Goal: Transaction & Acquisition: Purchase product/service

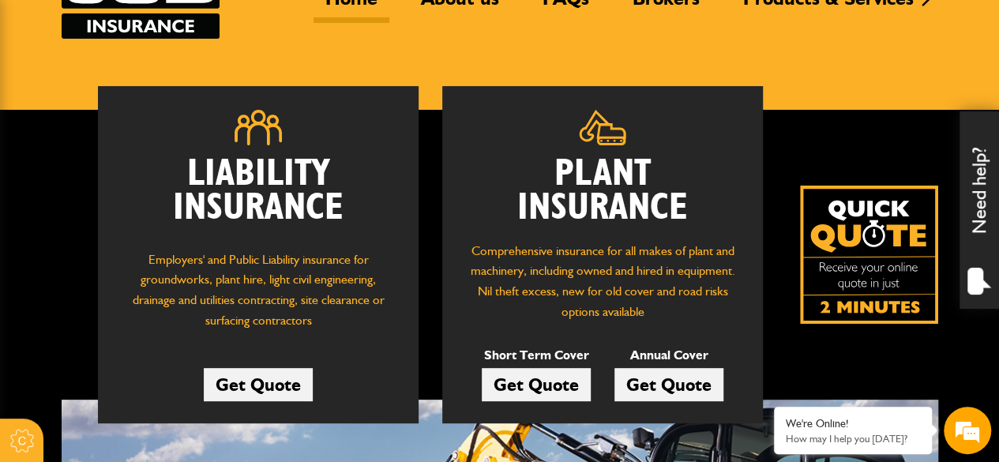
scroll to position [158, 0]
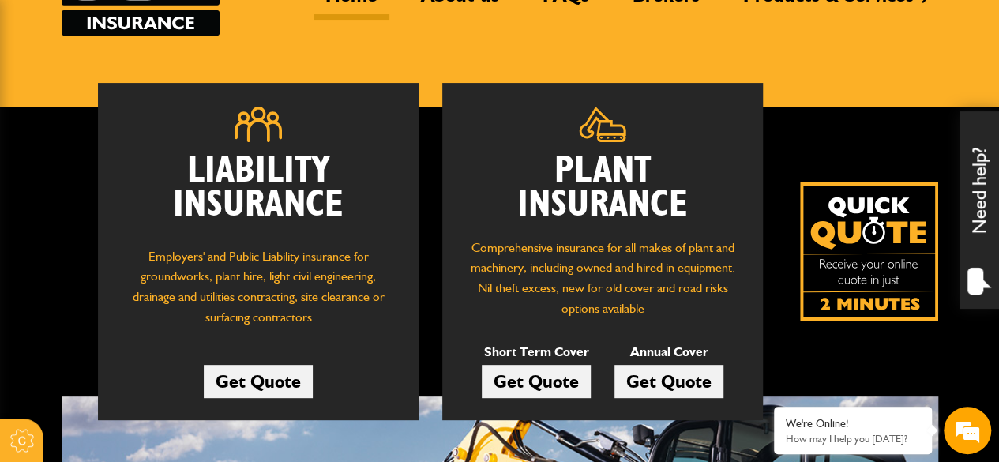
click at [674, 383] on link "Get Quote" at bounding box center [668, 381] width 109 height 33
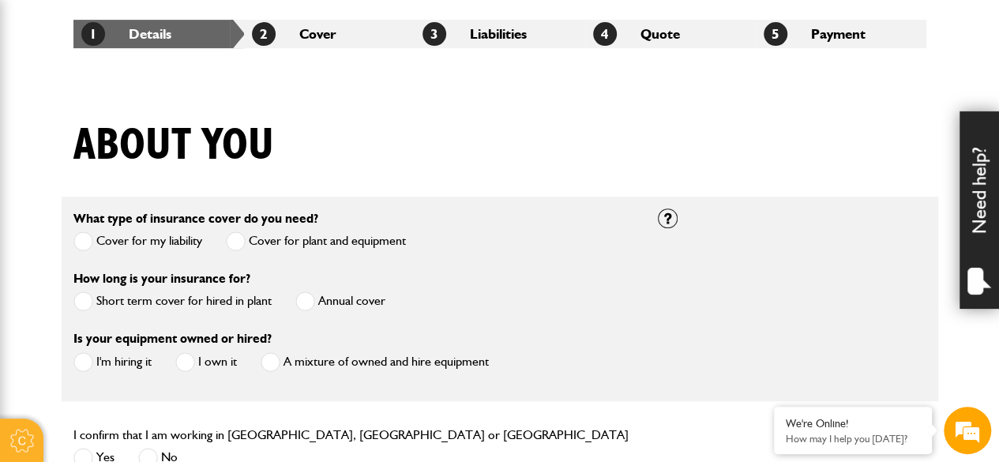
scroll to position [395, 0]
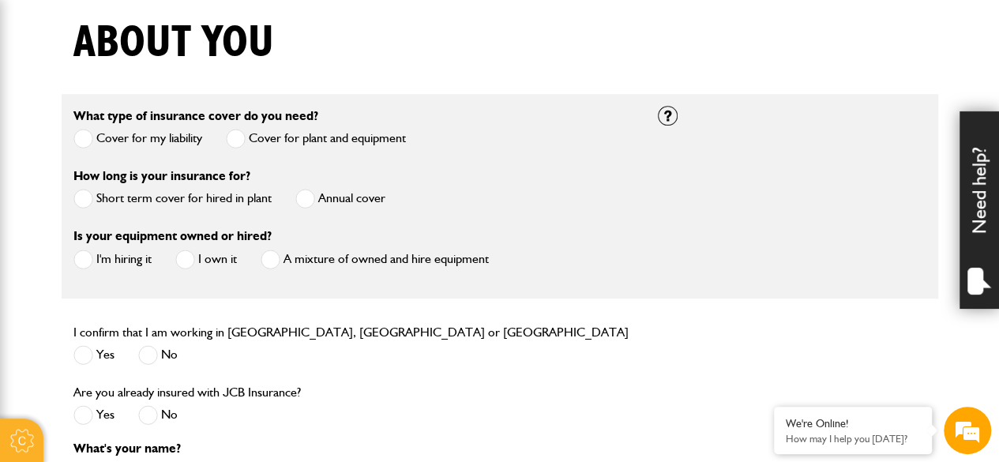
click at [302, 195] on span at bounding box center [305, 199] width 20 height 20
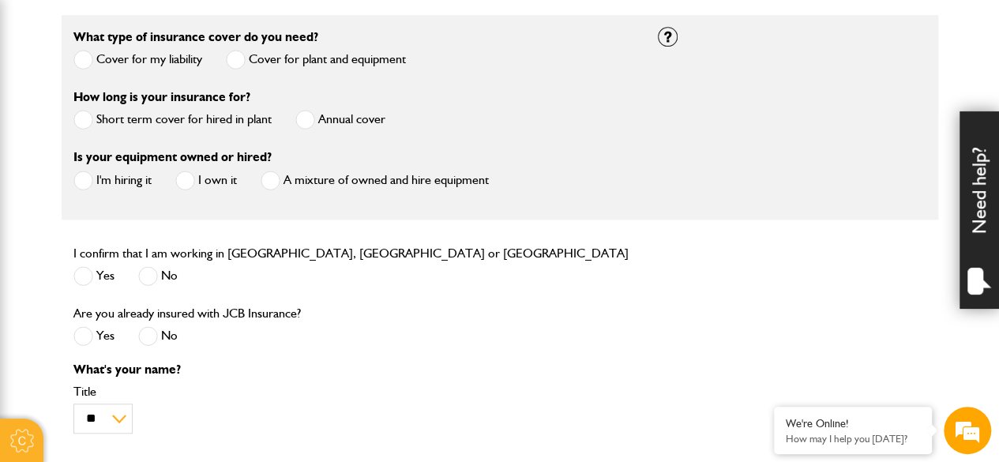
scroll to position [0, 0]
click at [84, 179] on span at bounding box center [83, 181] width 20 height 20
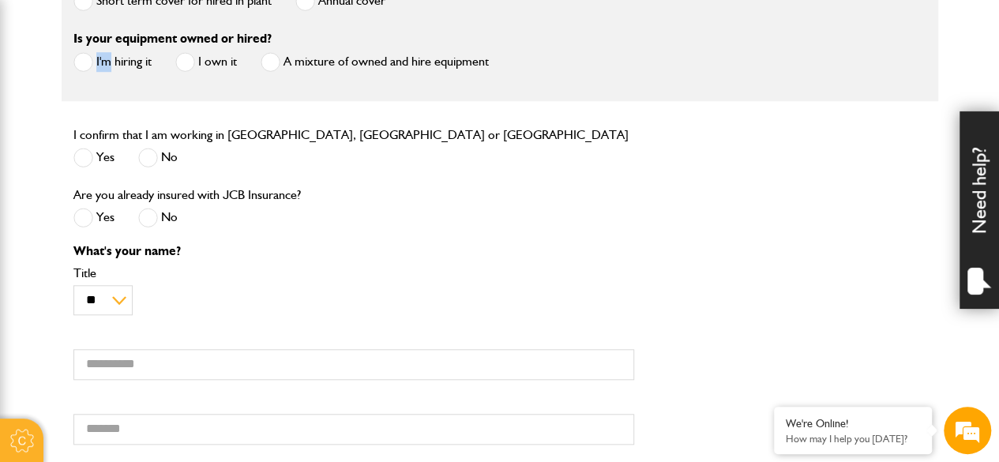
scroll to position [632, 0]
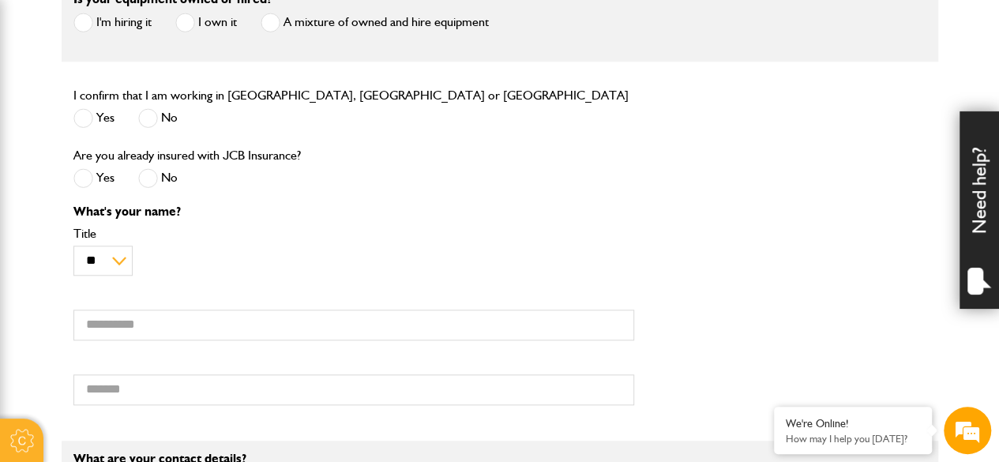
click at [89, 119] on span at bounding box center [83, 118] width 20 height 20
click at [144, 171] on span at bounding box center [148, 178] width 20 height 20
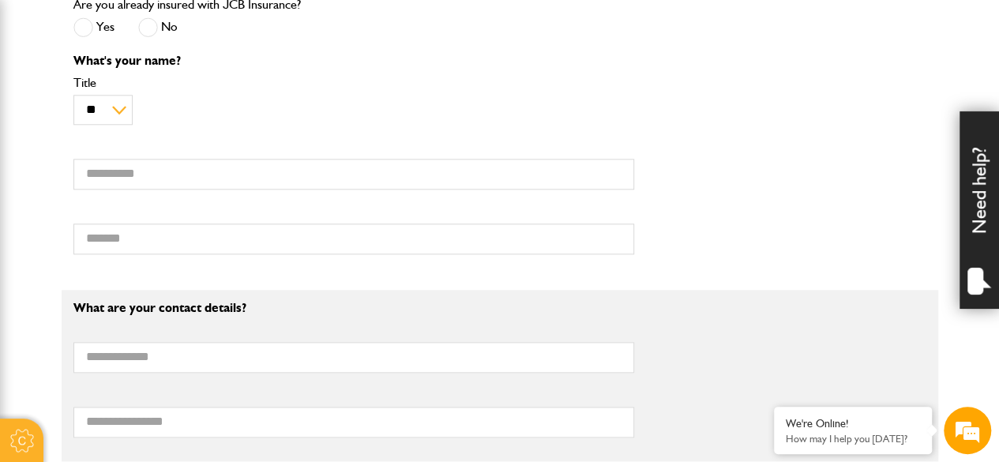
scroll to position [790, 0]
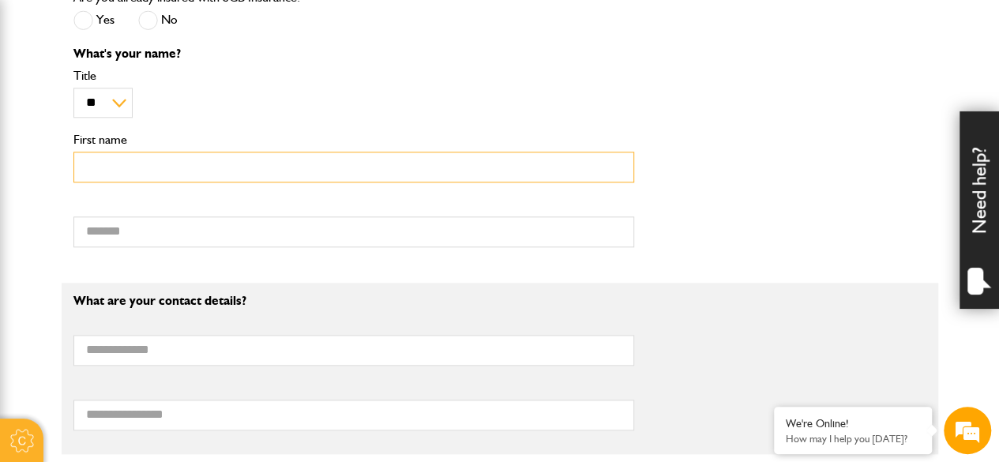
click at [114, 163] on input "First name" at bounding box center [353, 167] width 561 height 31
type input "*****"
type input "**********"
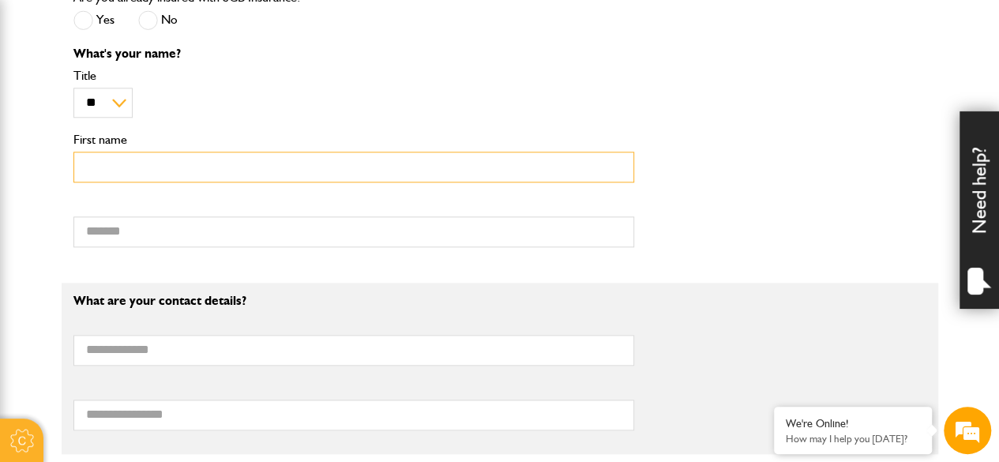
type input "**********"
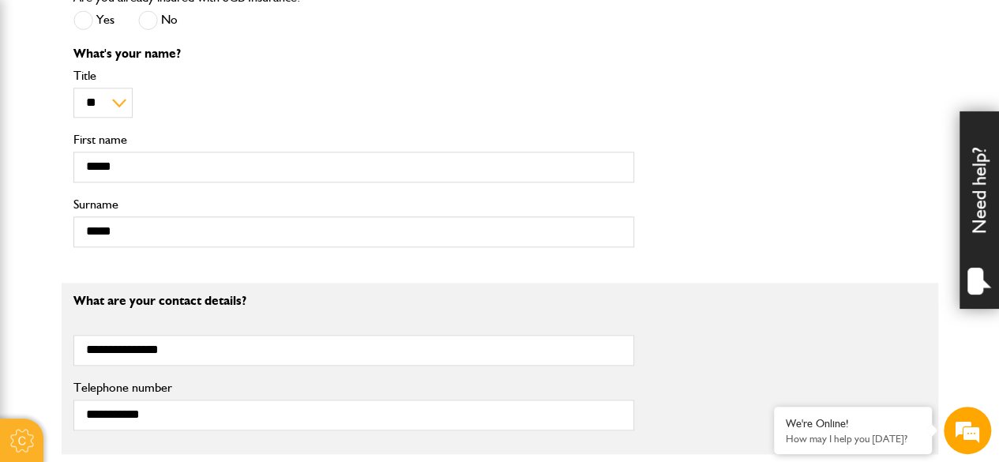
type input "**********"
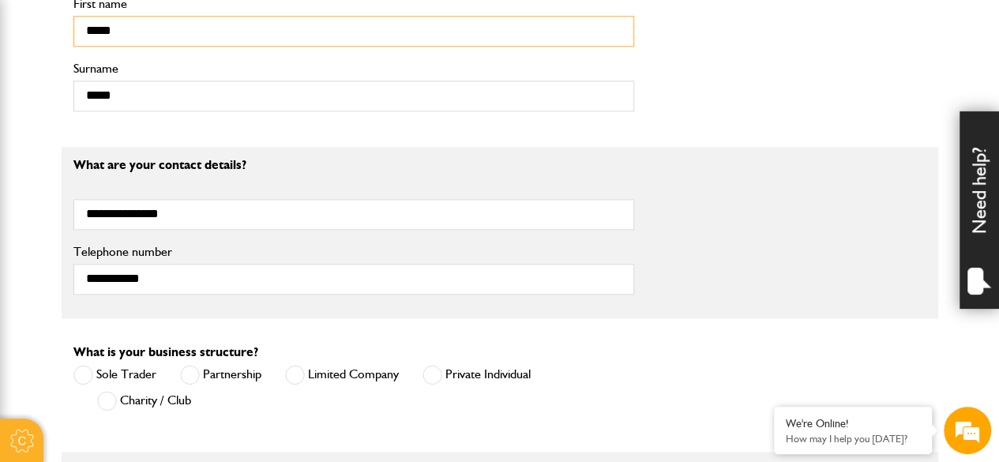
scroll to position [1026, 0]
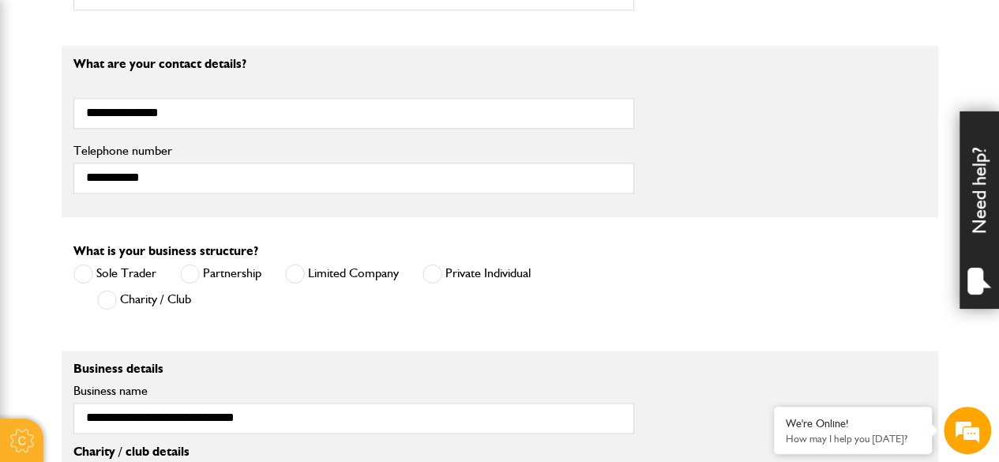
drag, startPoint x: 287, startPoint y: 264, endPoint x: 303, endPoint y: 268, distance: 16.1
click at [287, 264] on span at bounding box center [295, 274] width 20 height 20
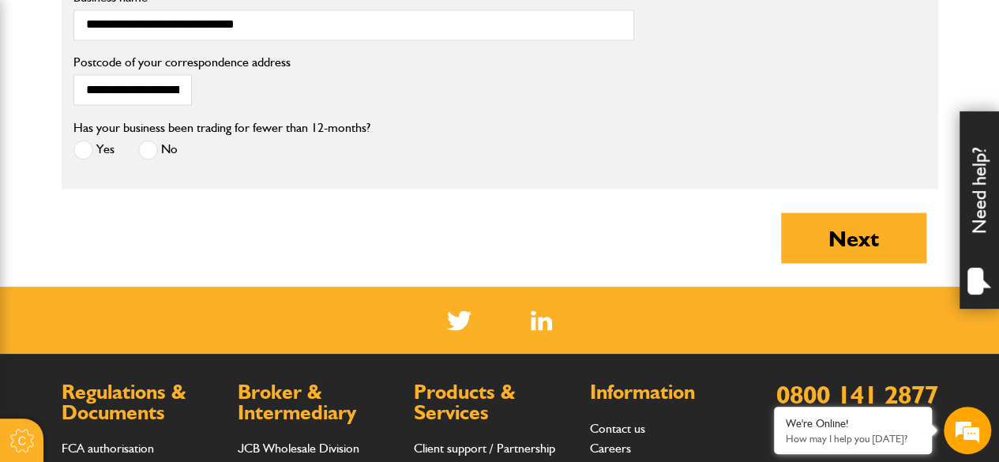
scroll to position [1421, 0]
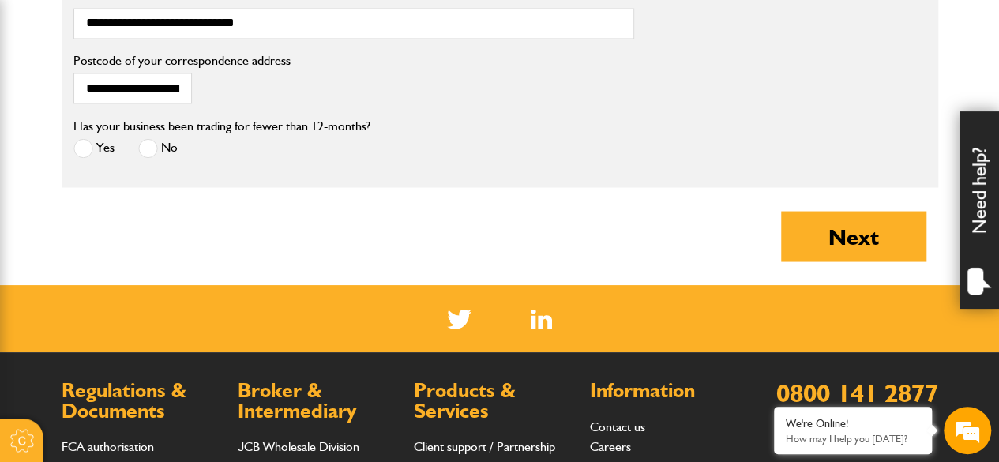
click at [153, 141] on span at bounding box center [148, 148] width 20 height 20
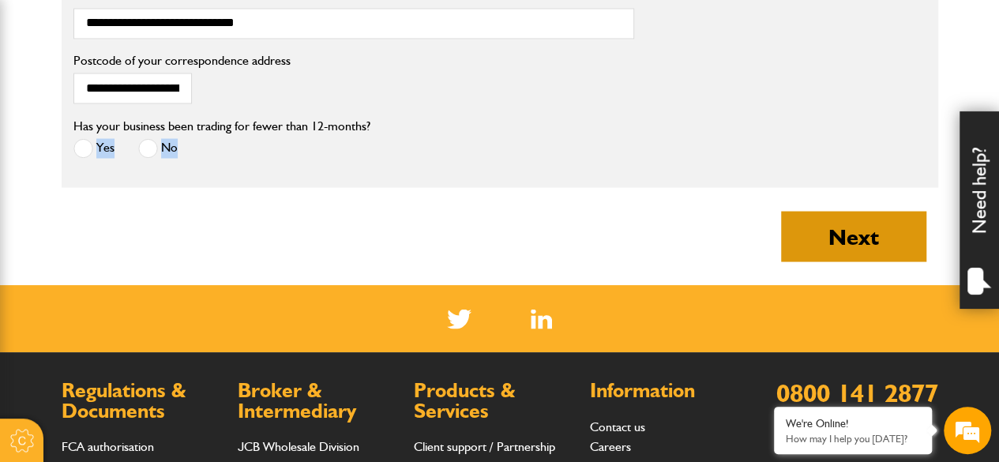
click at [853, 223] on button "Next" at bounding box center [853, 236] width 145 height 51
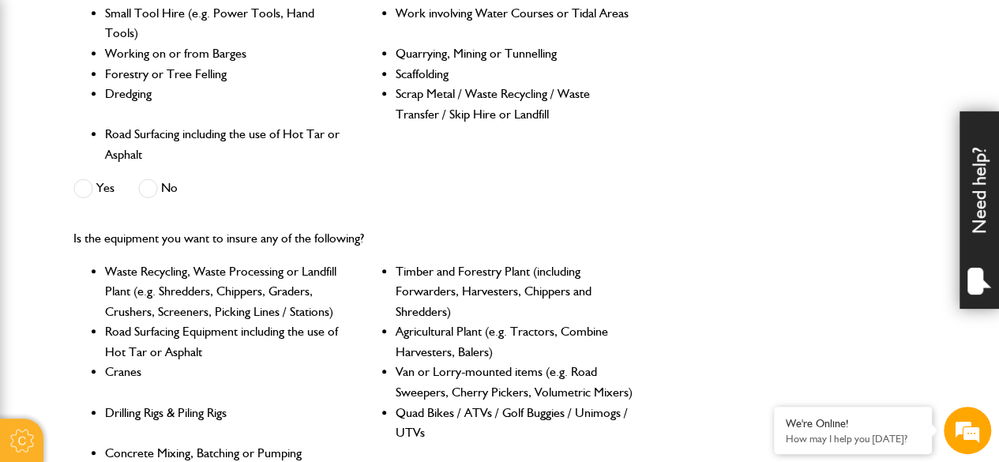
scroll to position [553, 0]
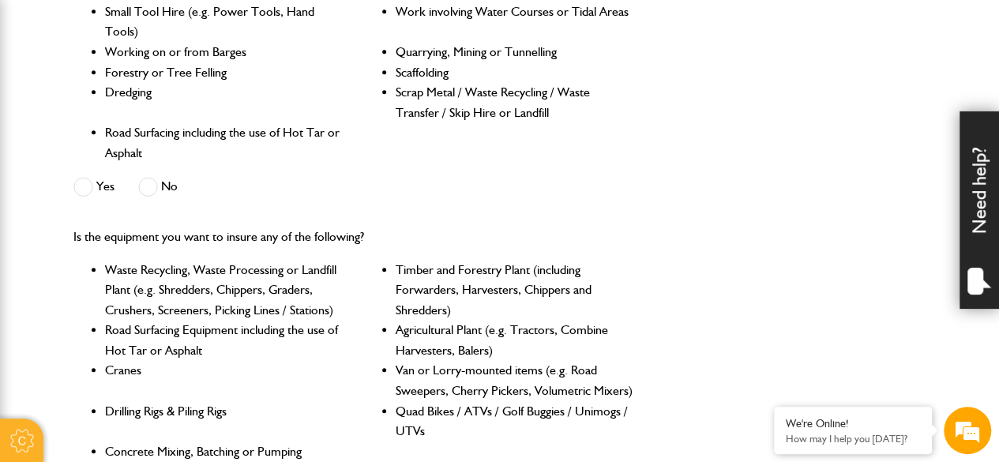
click at [153, 182] on span at bounding box center [148, 187] width 20 height 20
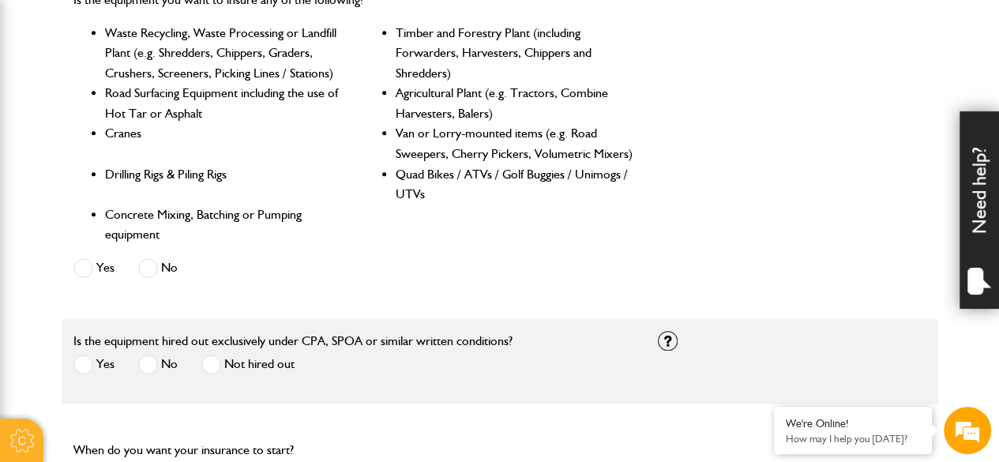
scroll to position [0, 0]
click at [147, 269] on span at bounding box center [148, 268] width 20 height 20
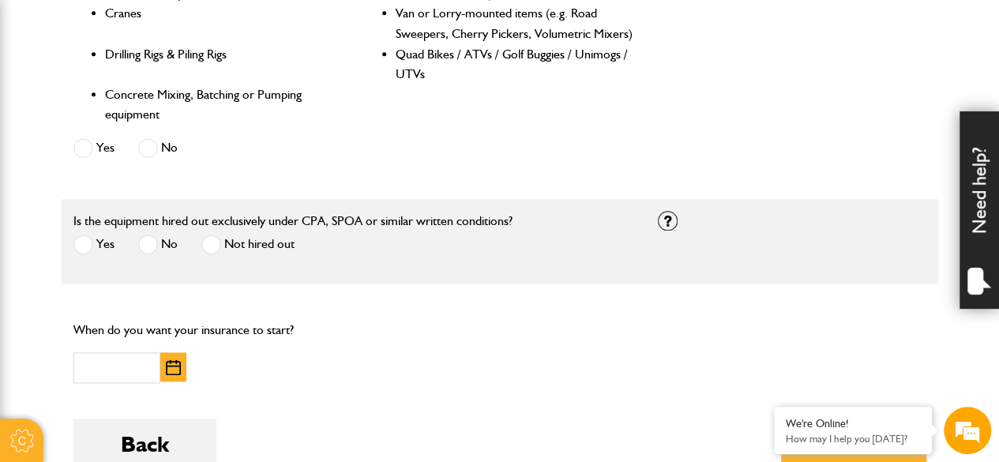
scroll to position [947, 0]
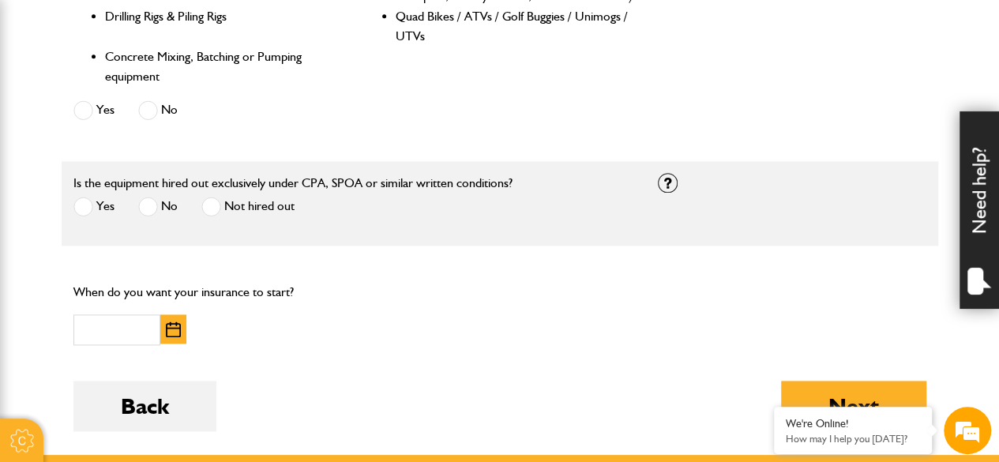
click at [87, 204] on span at bounding box center [83, 207] width 20 height 20
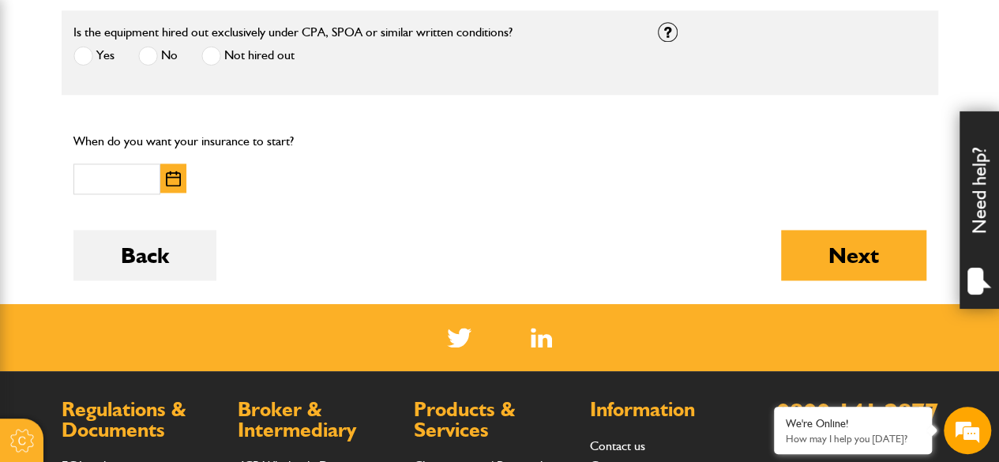
scroll to position [1105, 0]
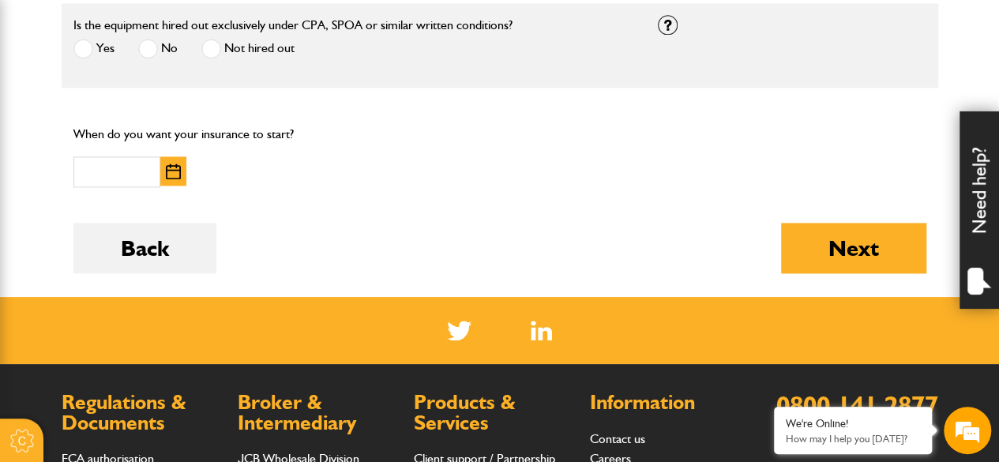
click at [172, 171] on img "button" at bounding box center [173, 171] width 15 height 16
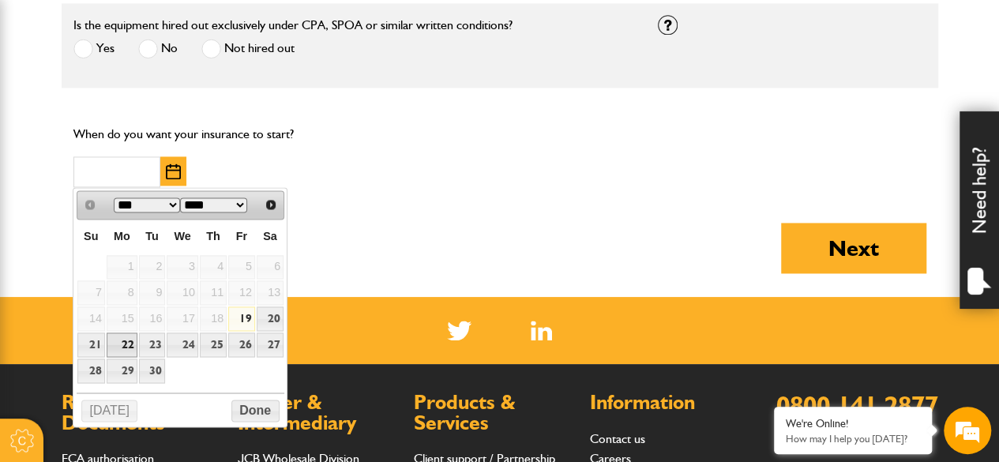
click at [127, 340] on link "22" at bounding box center [122, 344] width 31 height 24
type input "**********"
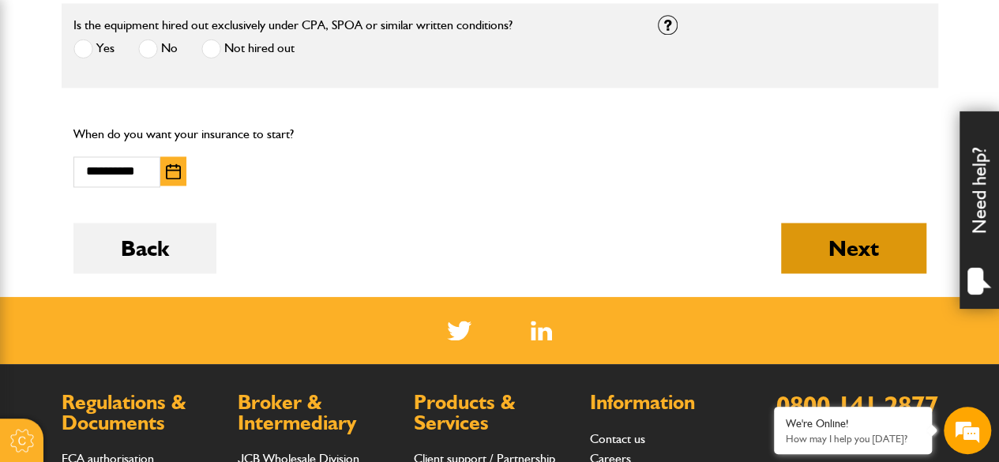
click at [854, 242] on button "Next" at bounding box center [853, 248] width 145 height 51
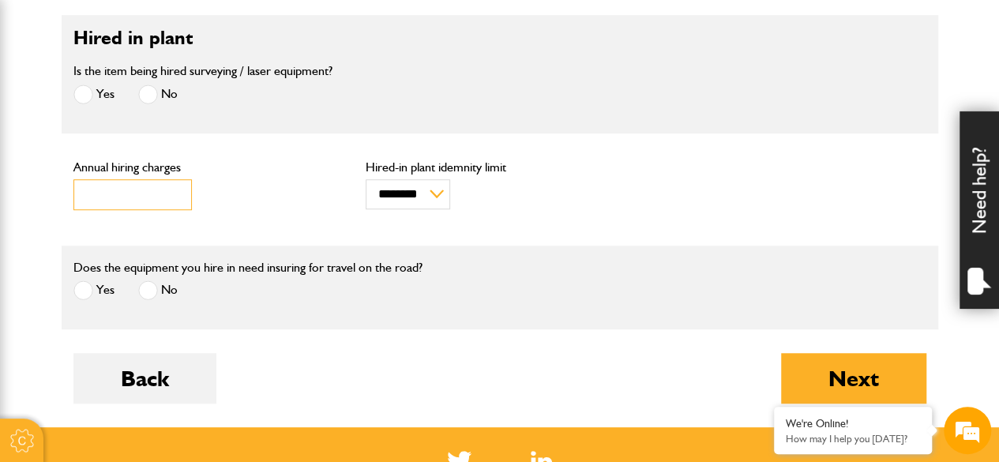
click at [172, 189] on input "***" at bounding box center [132, 194] width 118 height 31
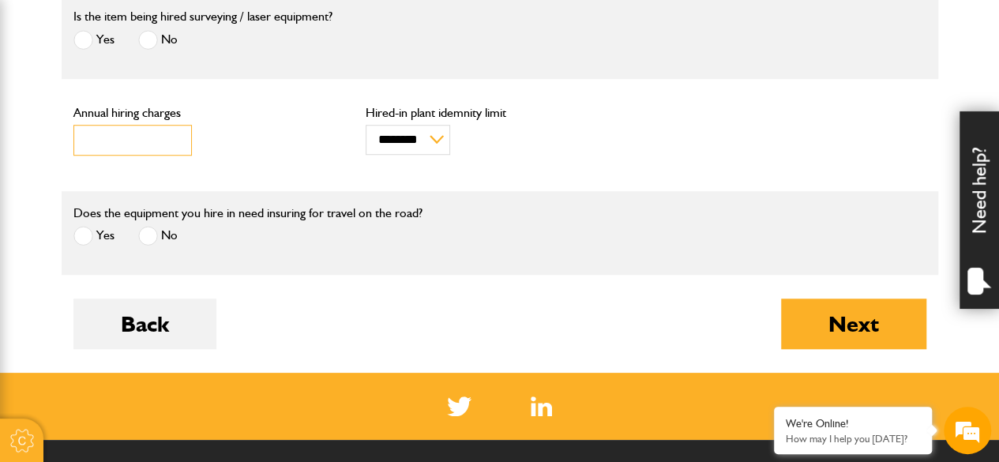
scroll to position [553, 0]
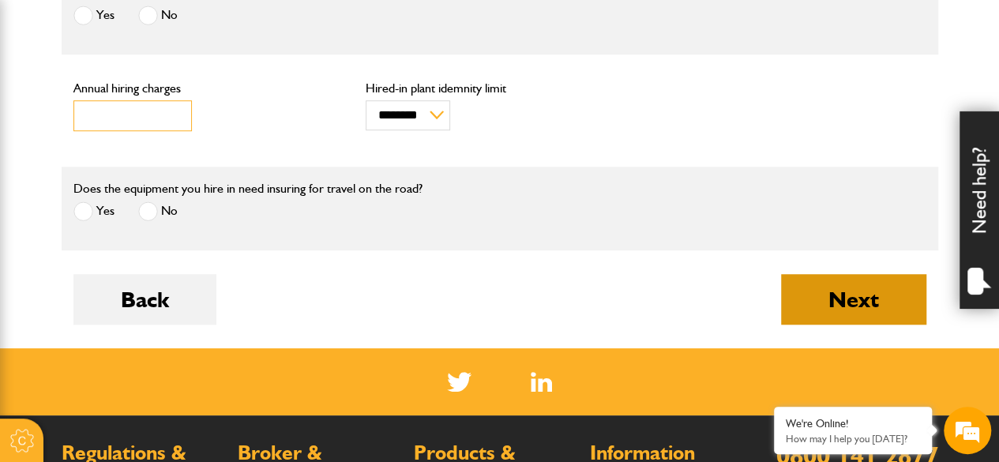
type input "****"
click at [857, 298] on button "Next" at bounding box center [853, 299] width 145 height 51
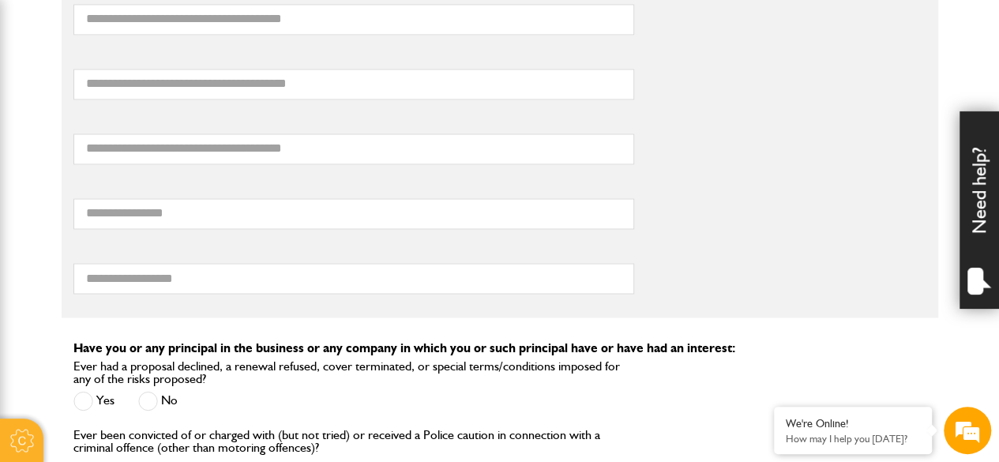
scroll to position [1421, 0]
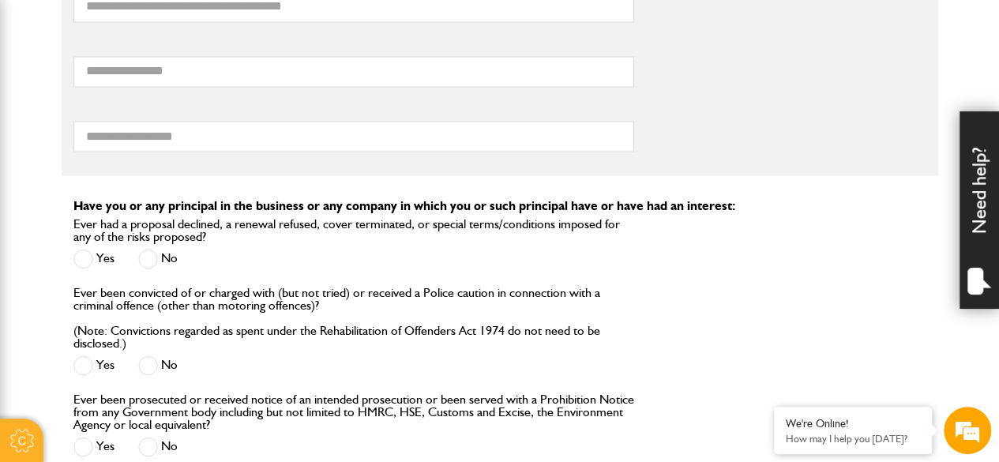
click at [148, 253] on span at bounding box center [148, 259] width 20 height 20
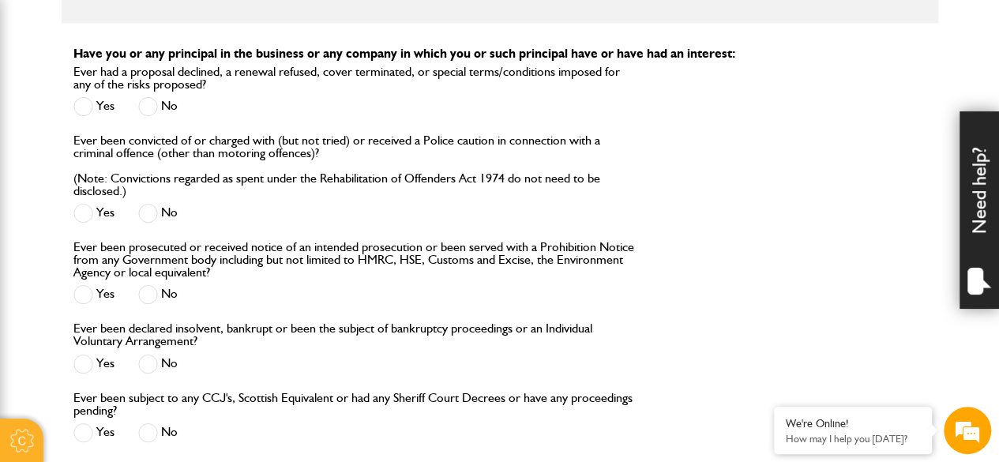
scroll to position [1579, 0]
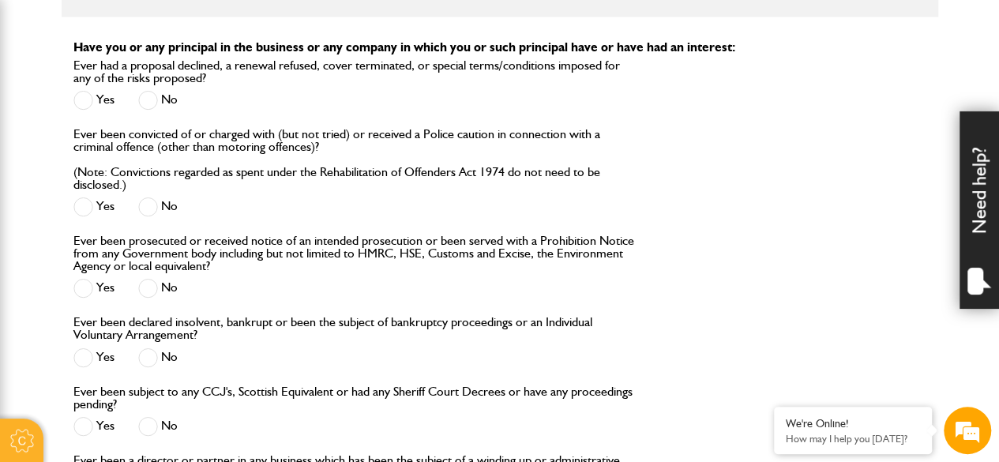
click at [145, 204] on span at bounding box center [148, 207] width 20 height 20
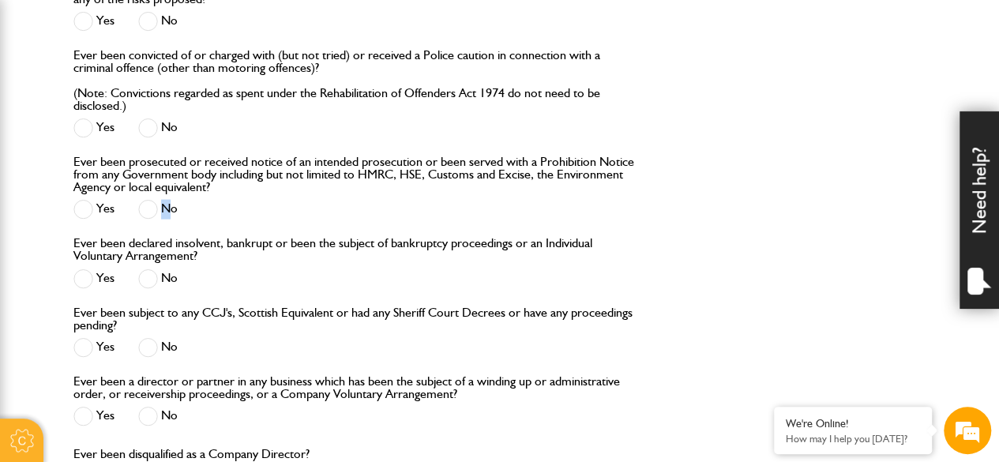
click at [166, 205] on label "No" at bounding box center [157, 210] width 39 height 20
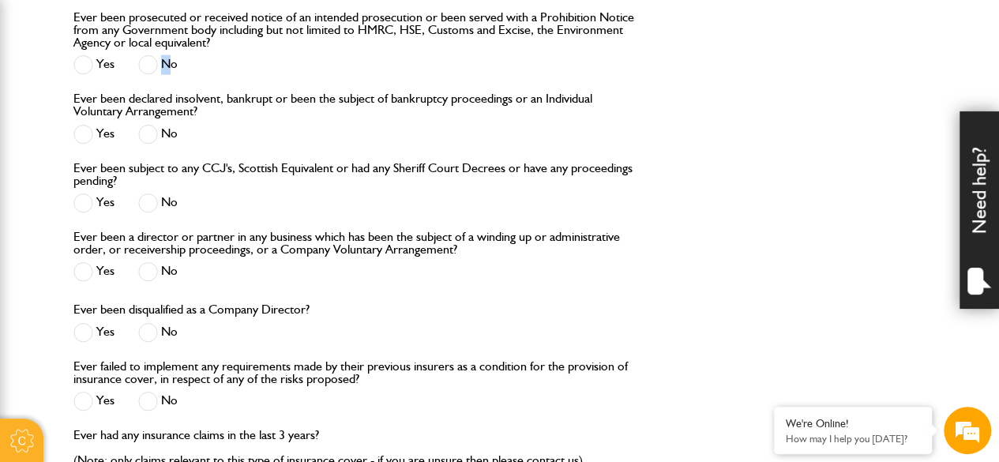
scroll to position [1816, 0]
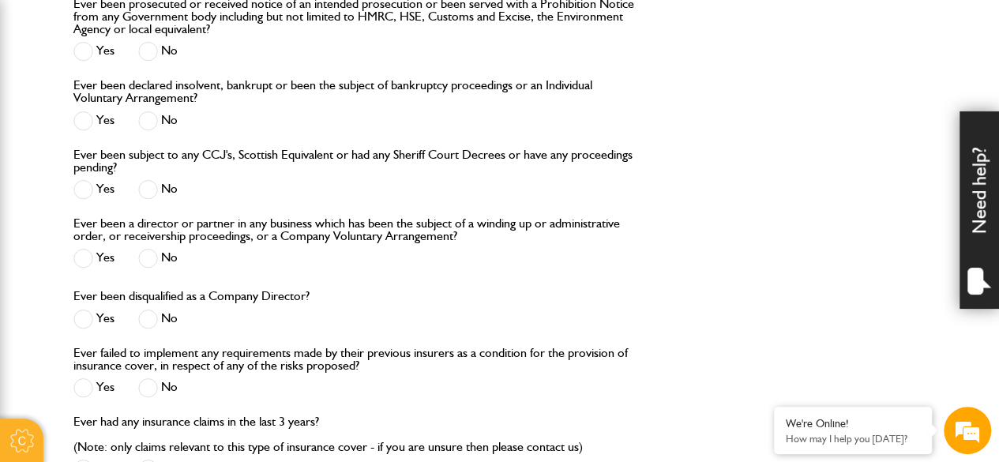
click at [146, 111] on span at bounding box center [148, 121] width 20 height 20
click at [147, 190] on span at bounding box center [148, 190] width 20 height 20
drag, startPoint x: 147, startPoint y: 190, endPoint x: 175, endPoint y: 189, distance: 28.5
click at [147, 190] on span at bounding box center [148, 190] width 20 height 20
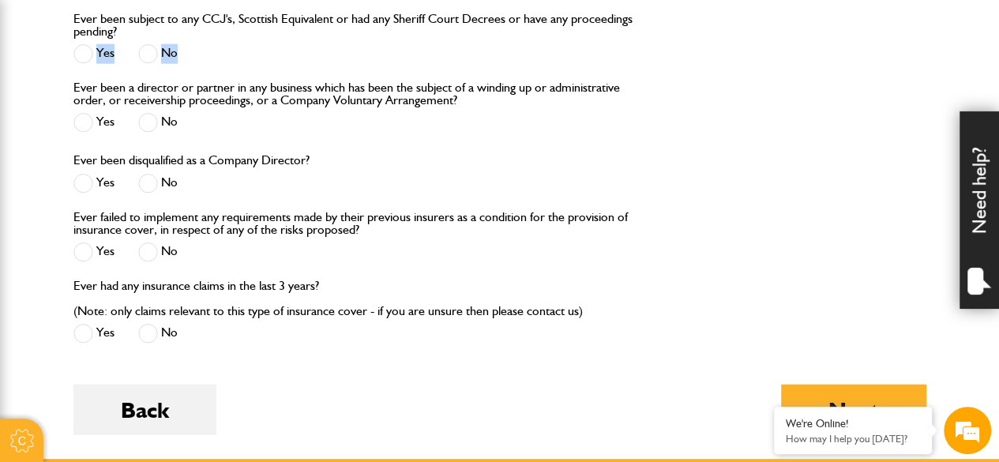
scroll to position [1974, 0]
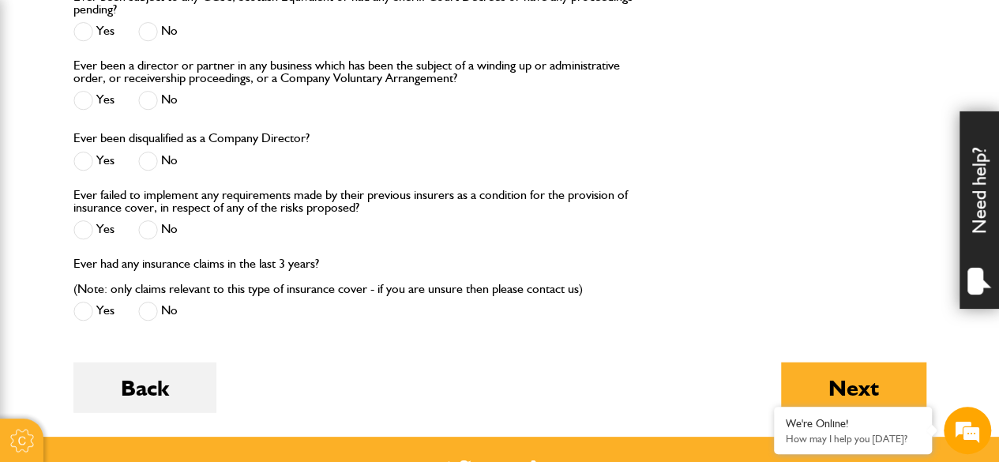
click at [146, 96] on span at bounding box center [148, 101] width 20 height 20
click at [148, 156] on span at bounding box center [148, 162] width 20 height 20
click at [147, 227] on span at bounding box center [148, 230] width 20 height 20
click at [152, 304] on span at bounding box center [148, 312] width 20 height 20
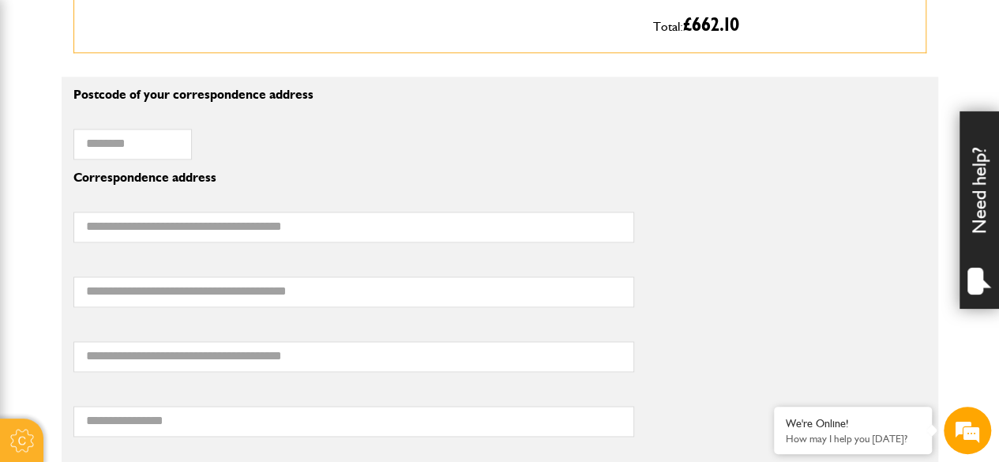
scroll to position [947, 0]
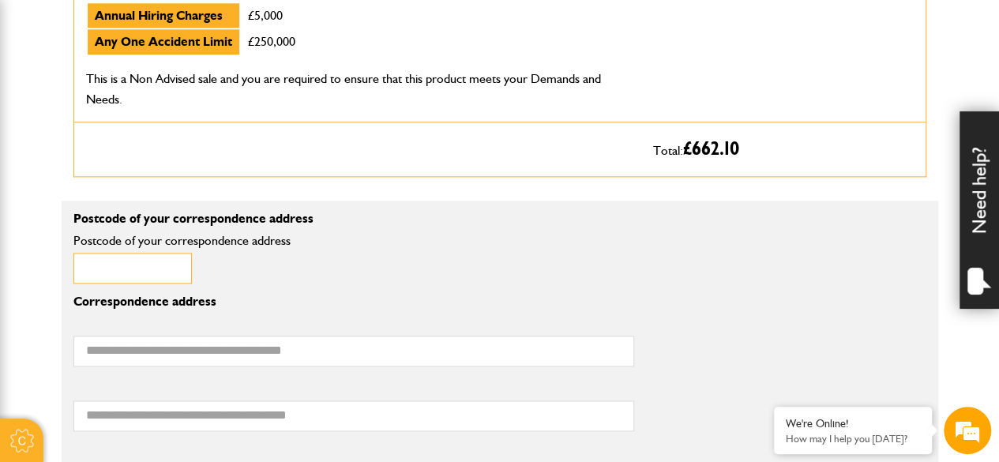
click at [97, 268] on input "Postcode of your correspondence address" at bounding box center [132, 268] width 118 height 31
type input "********"
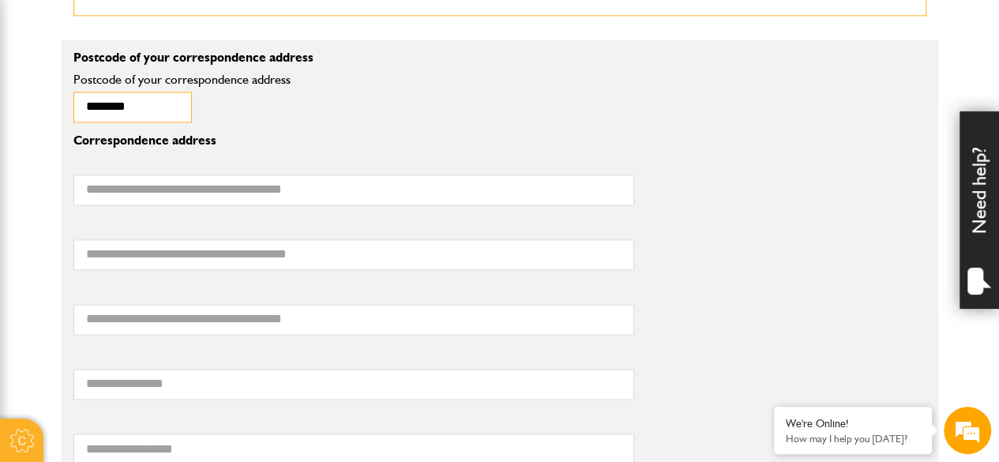
scroll to position [1105, 0]
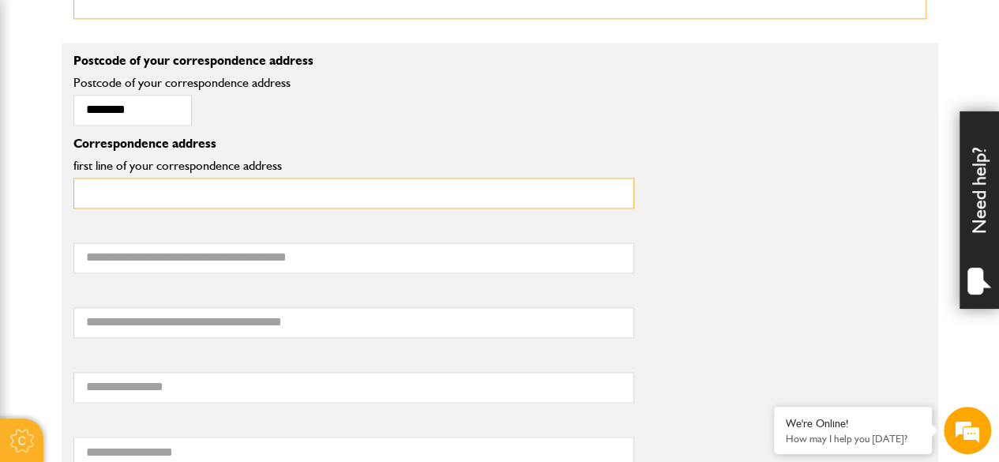
click at [98, 193] on input "first line of your correspondence address" at bounding box center [353, 193] width 561 height 31
type input "**********"
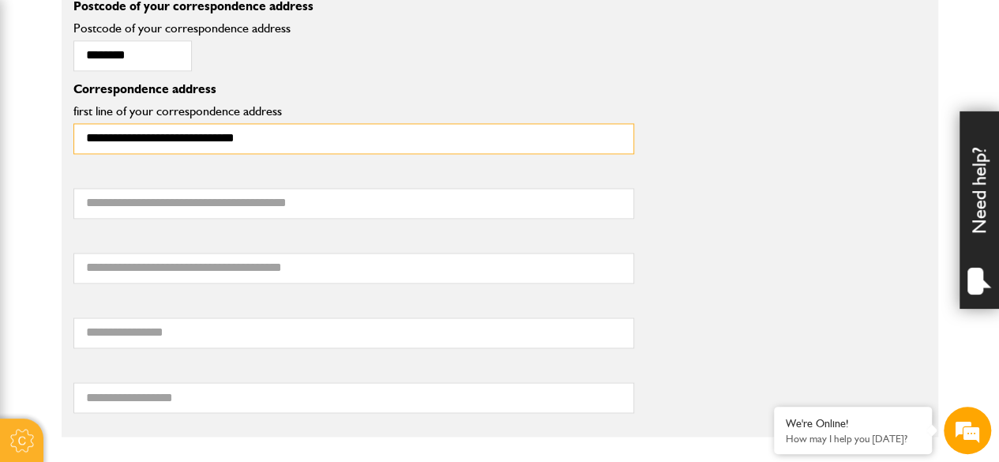
scroll to position [1184, 0]
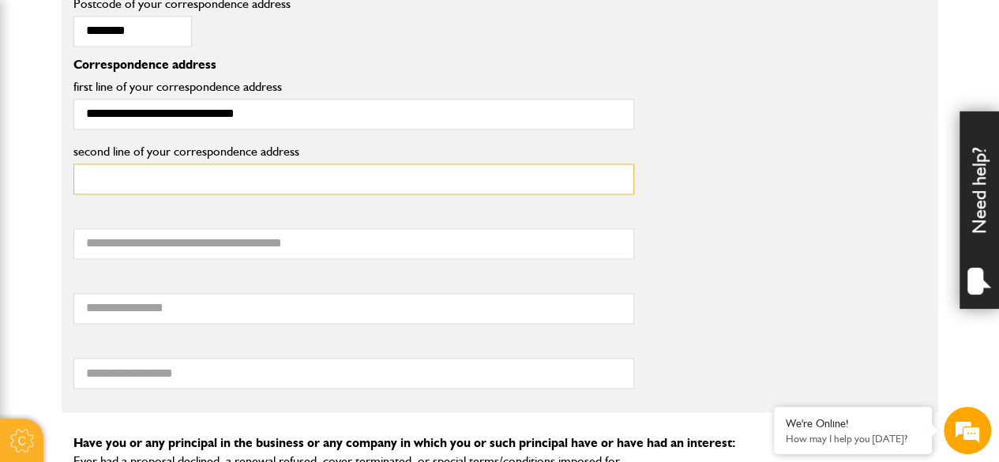
click at [98, 182] on input "second line of your correspondence address" at bounding box center [353, 178] width 561 height 31
type input "*********"
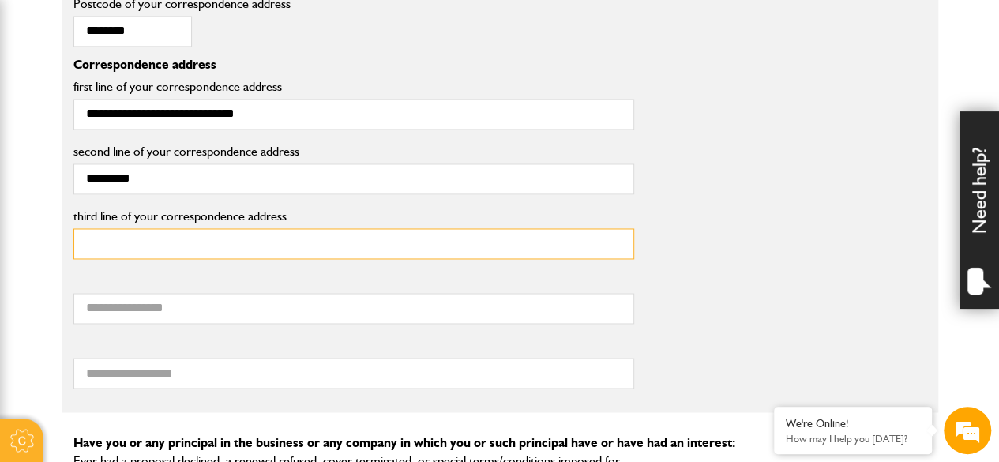
click at [102, 232] on input "third line of your correspondence address" at bounding box center [353, 243] width 561 height 31
type input "*********"
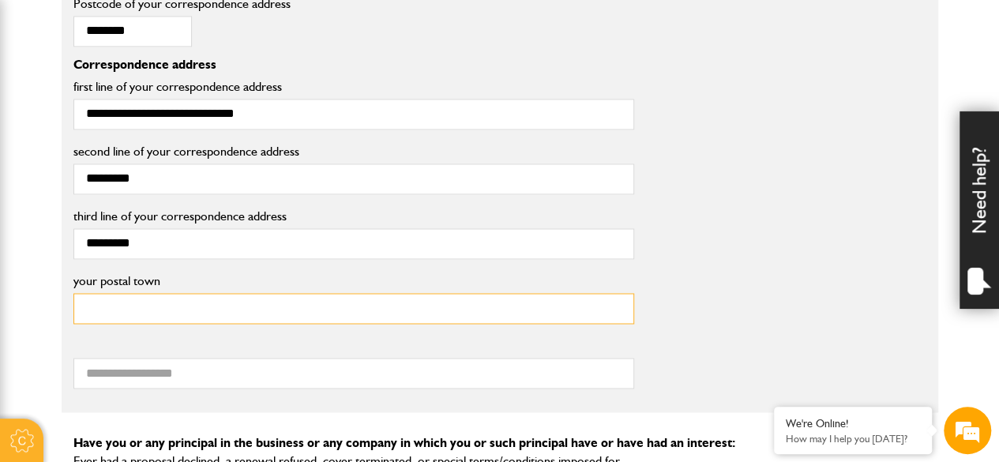
click at [99, 308] on input "your postal town" at bounding box center [353, 308] width 561 height 31
type input "********"
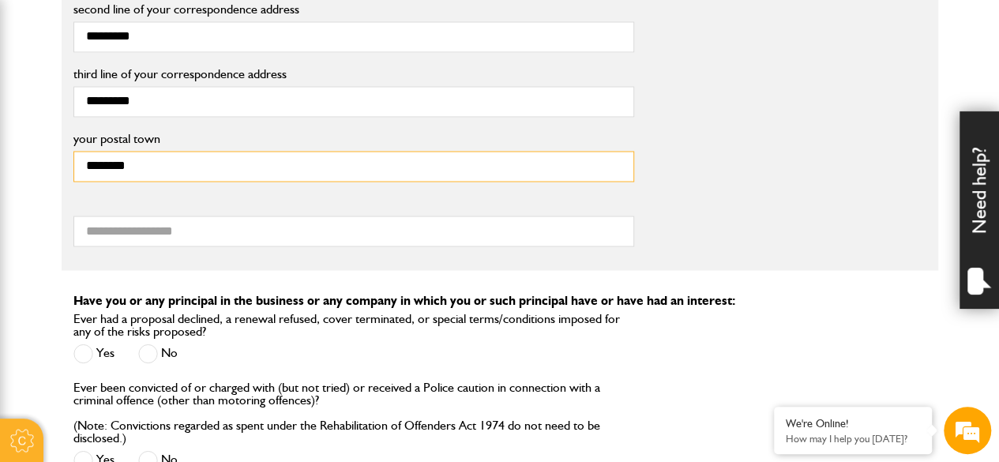
scroll to position [1342, 0]
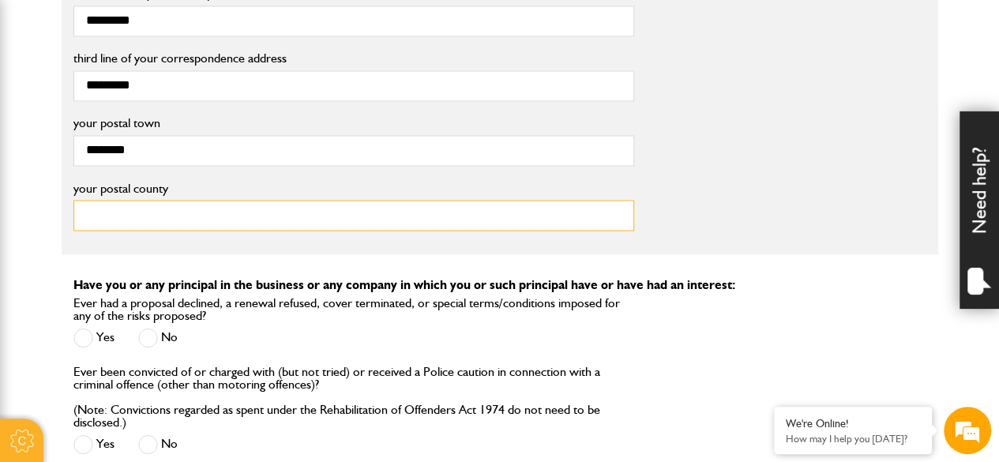
click at [103, 207] on input "your postal county" at bounding box center [353, 215] width 561 height 31
type input "**********"
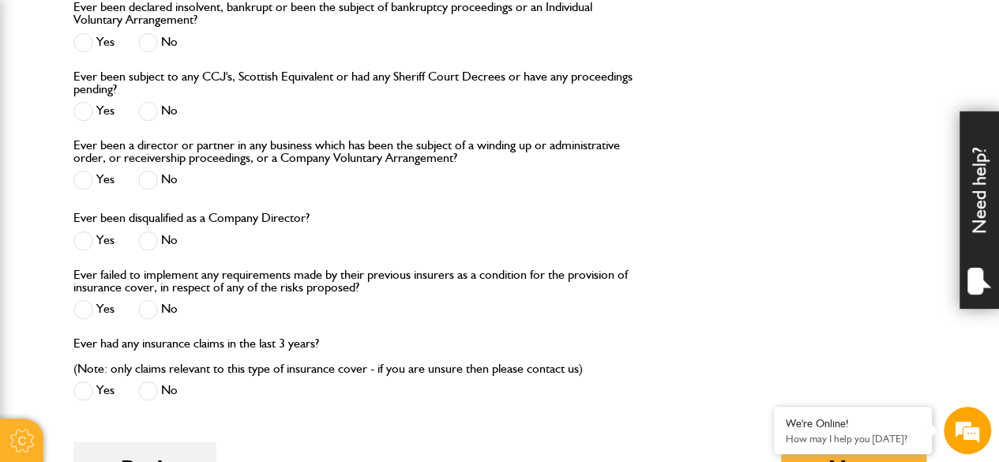
scroll to position [2053, 0]
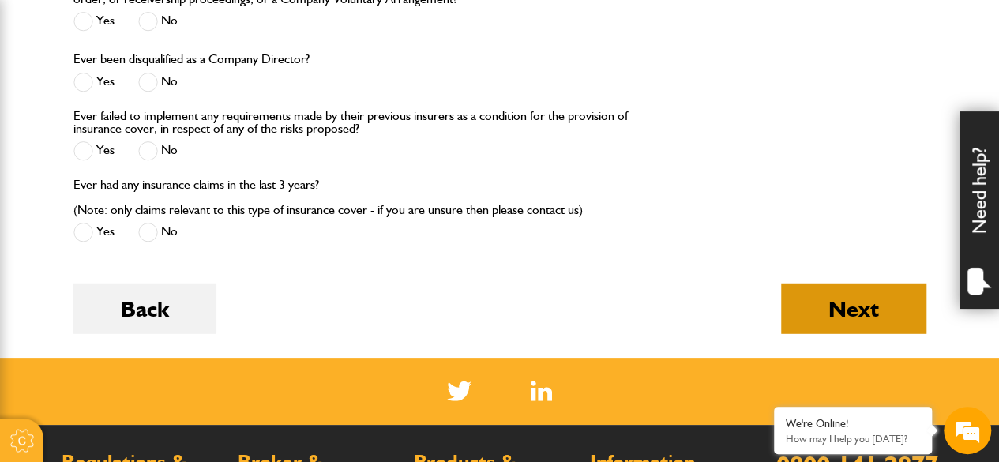
click at [854, 302] on button "Next" at bounding box center [853, 308] width 145 height 51
click at [0, 0] on div "Validating quote Please wait while we validate your quote... Quote invalid Your…" at bounding box center [0, 0] width 0 height 0
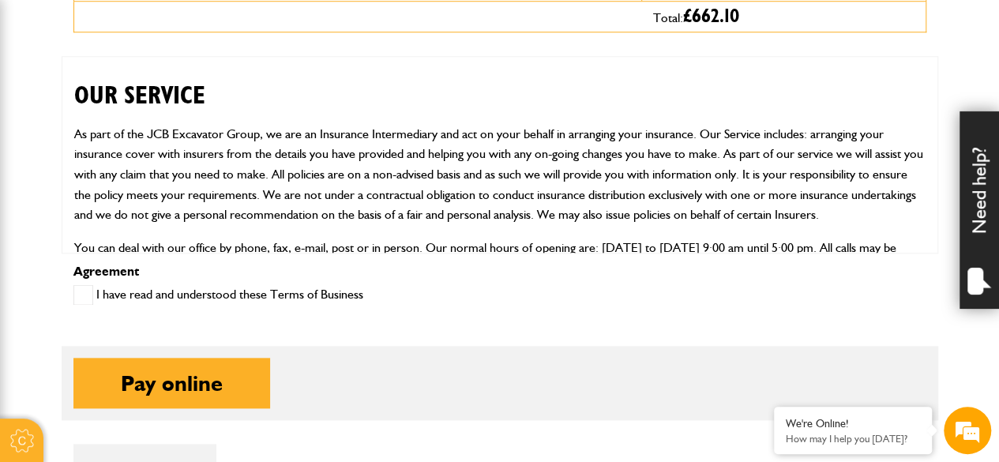
scroll to position [79, 0]
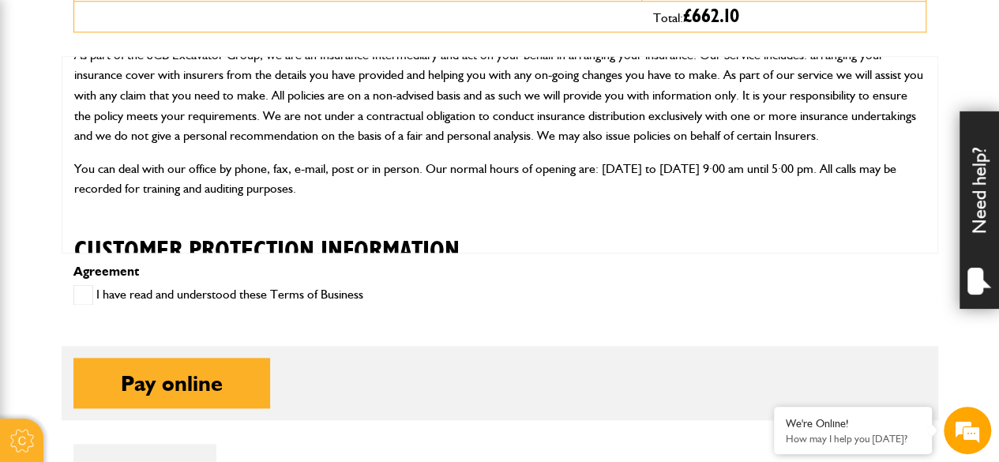
click at [84, 291] on span at bounding box center [83, 295] width 20 height 20
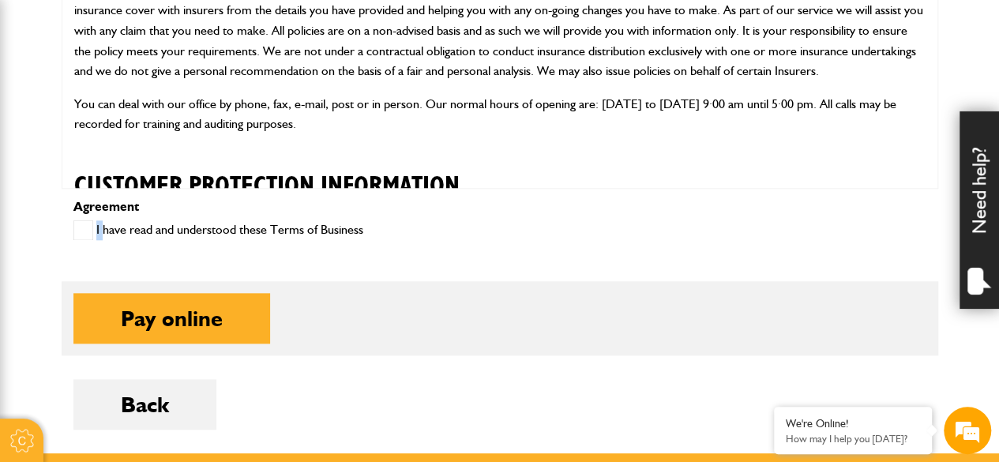
scroll to position [868, 0]
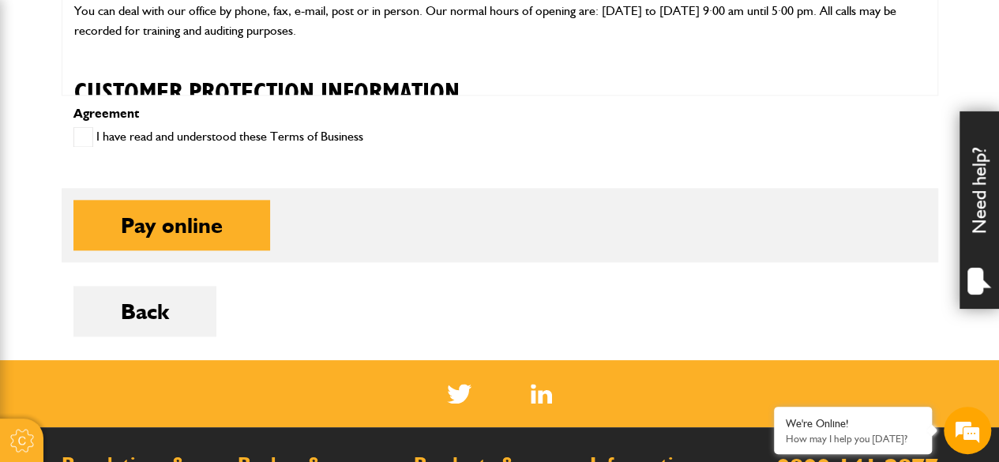
click at [82, 136] on span at bounding box center [83, 137] width 20 height 20
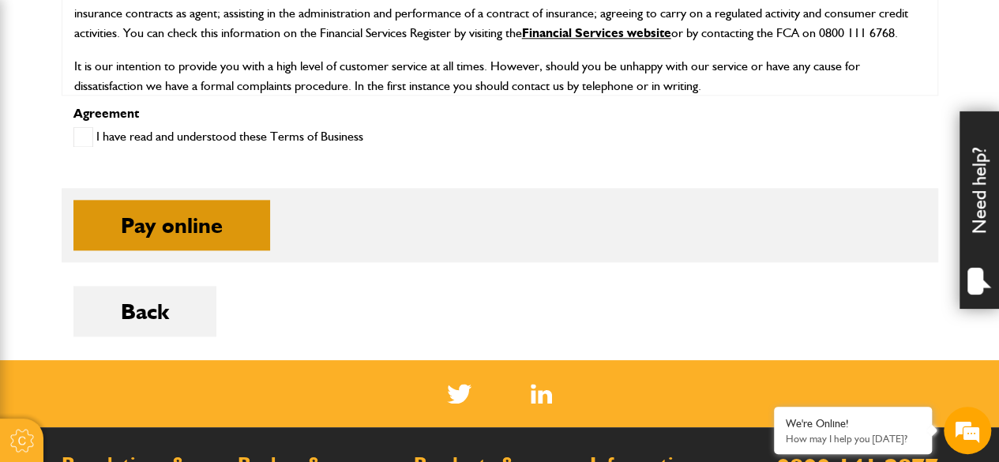
click at [159, 212] on button "Pay online" at bounding box center [171, 225] width 197 height 51
